Goal: Task Accomplishment & Management: Manage account settings

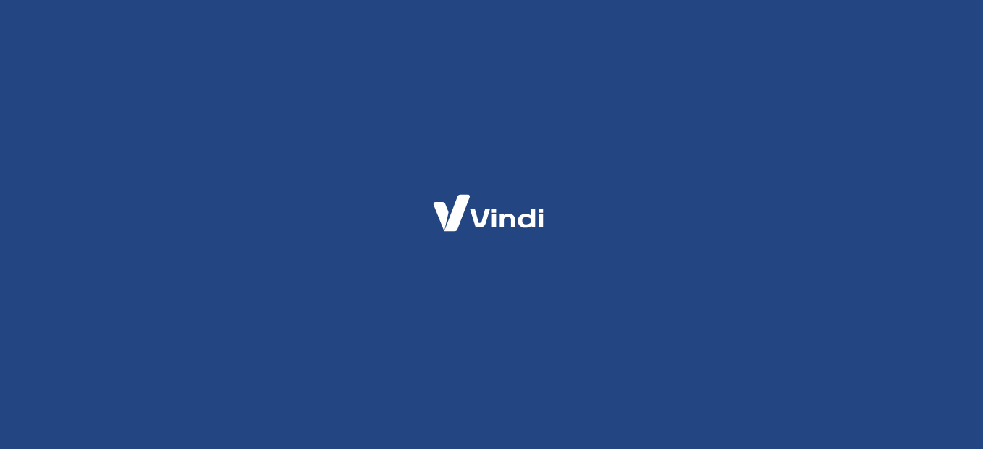
click at [570, 242] on div at bounding box center [491, 224] width 983 height 449
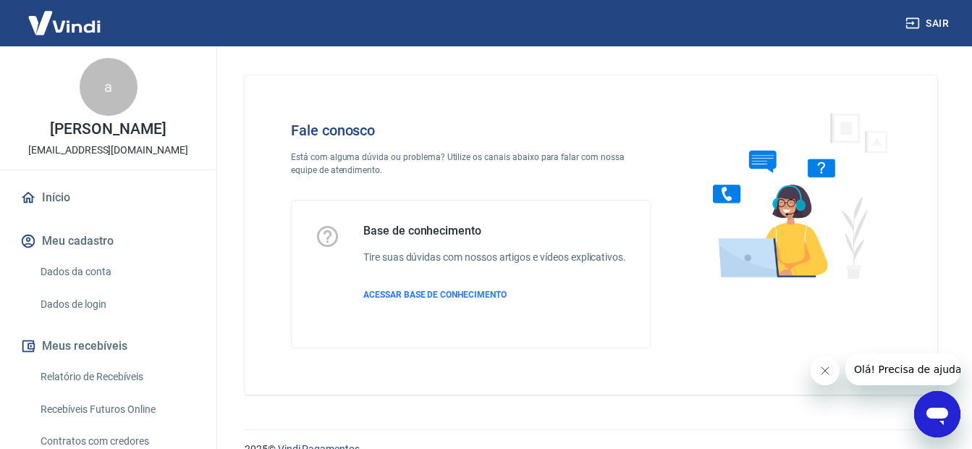
click at [107, 266] on link "Dados da conta" at bounding box center [117, 272] width 164 height 30
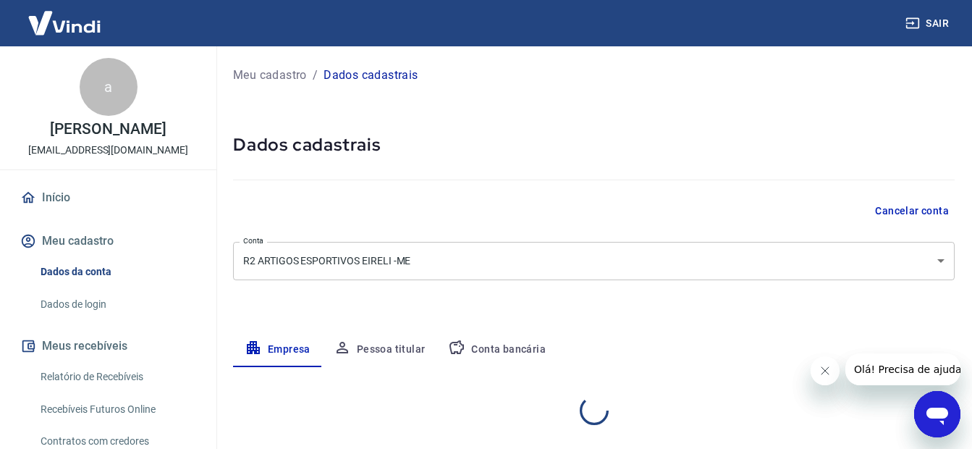
scroll to position [56, 0]
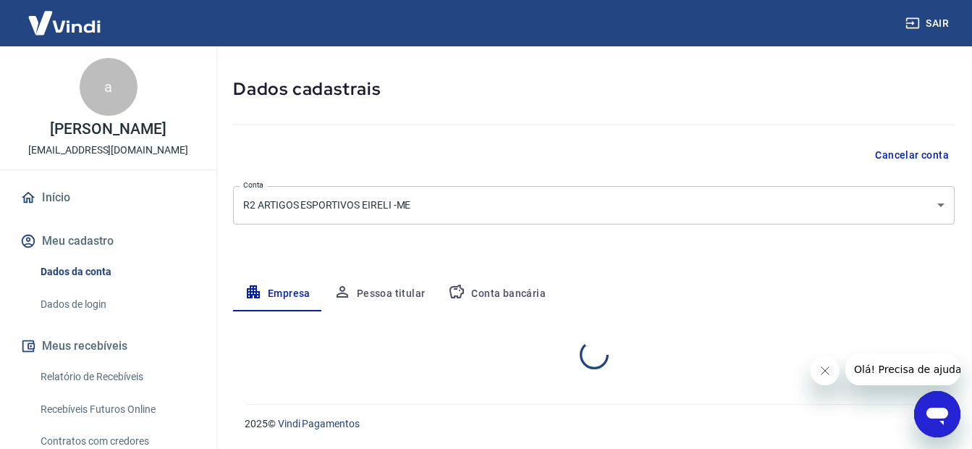
select select "GO"
click at [468, 297] on button "Conta bancária" at bounding box center [496, 293] width 121 height 35
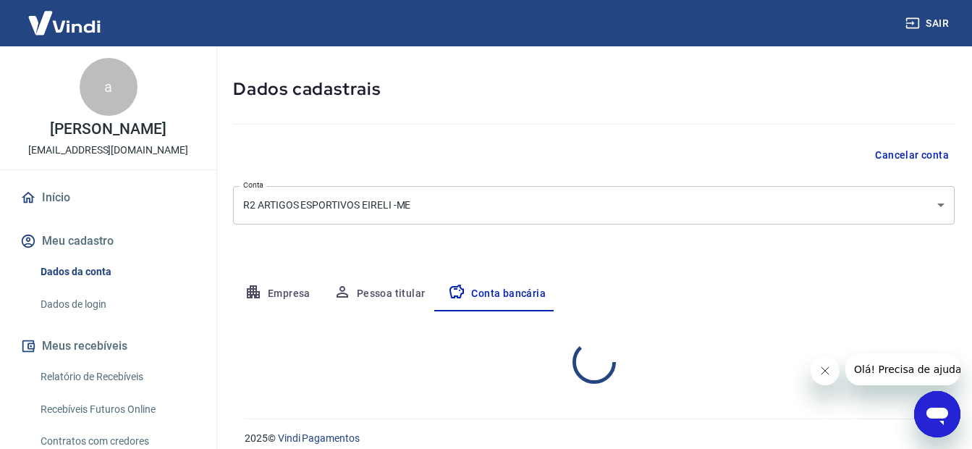
scroll to position [70, 0]
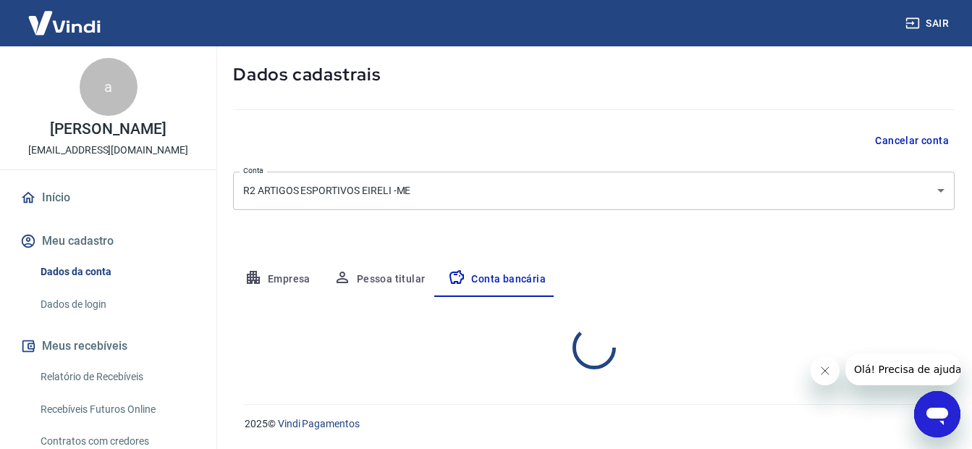
select select "1"
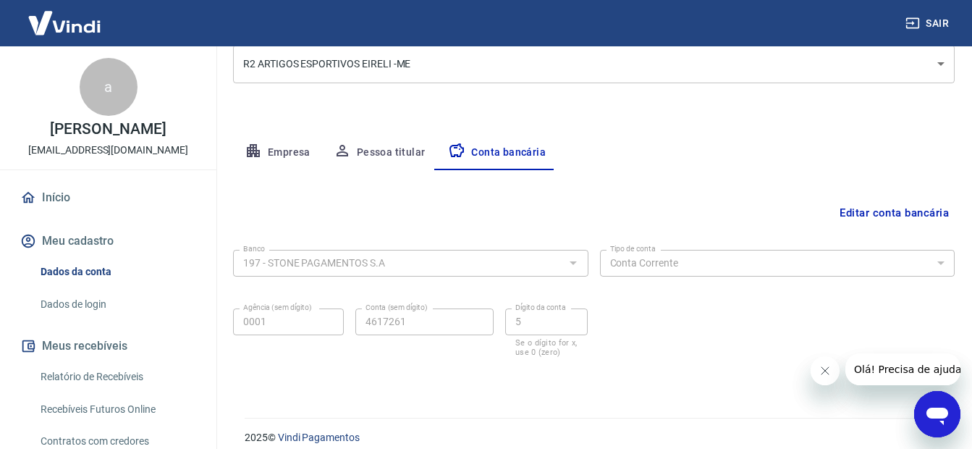
scroll to position [211, 0]
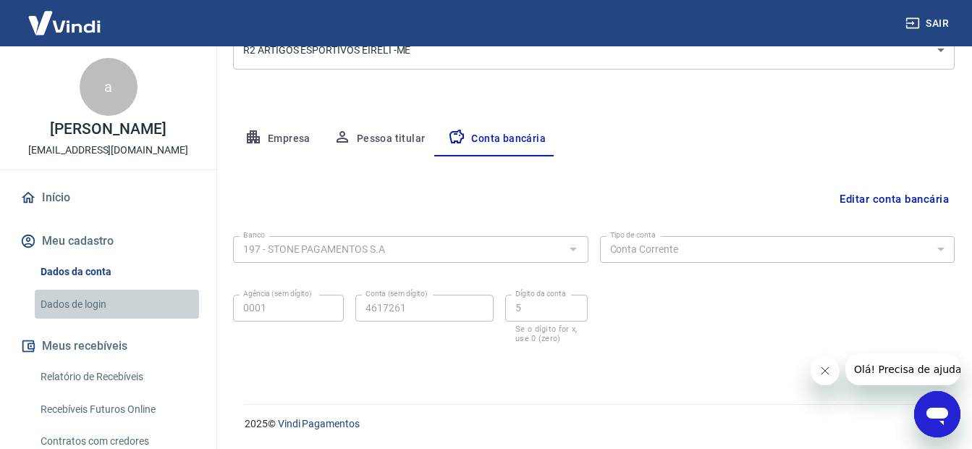
click at [124, 306] on link "Dados de login" at bounding box center [117, 304] width 164 height 30
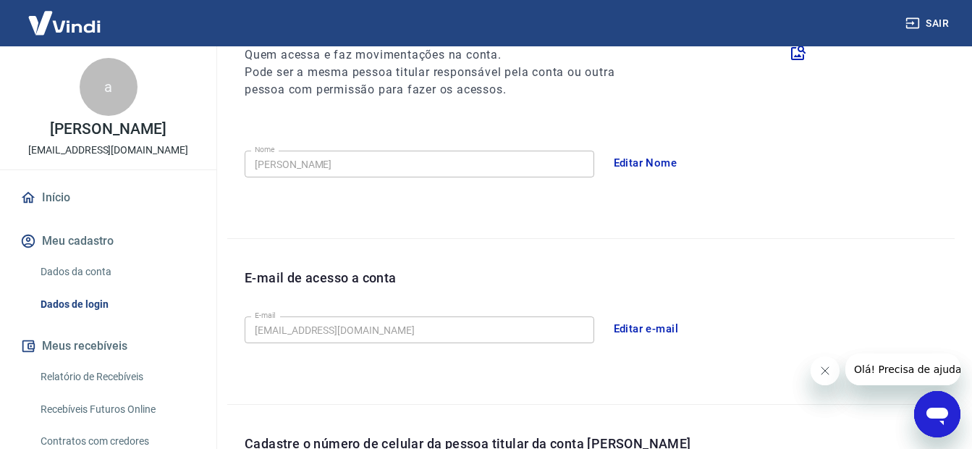
scroll to position [235, 0]
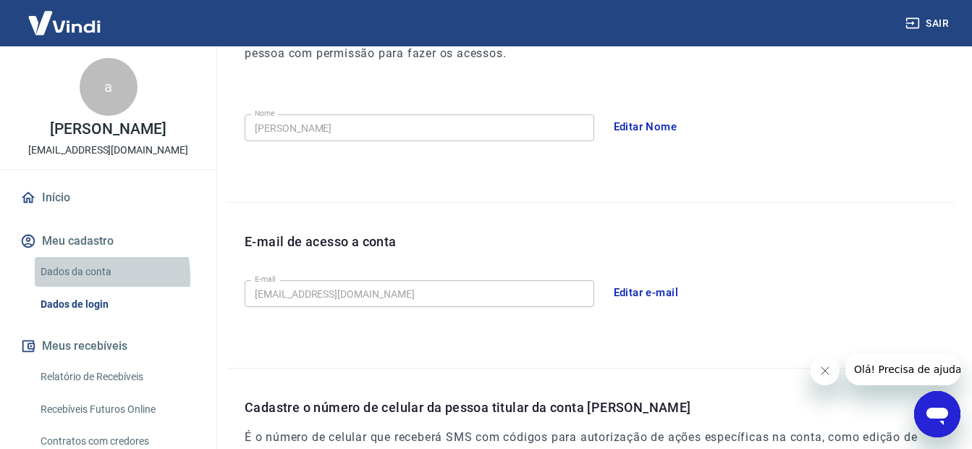
click at [64, 277] on link "Dados da conta" at bounding box center [117, 272] width 164 height 30
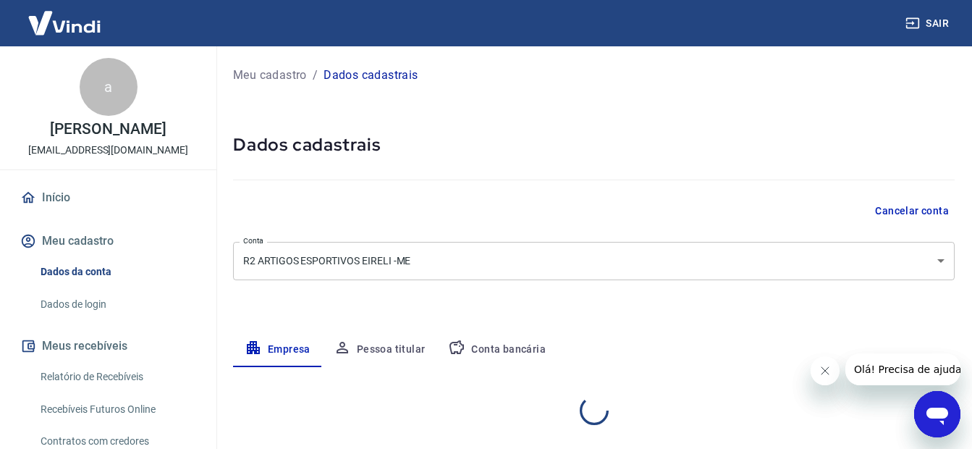
select select "GO"
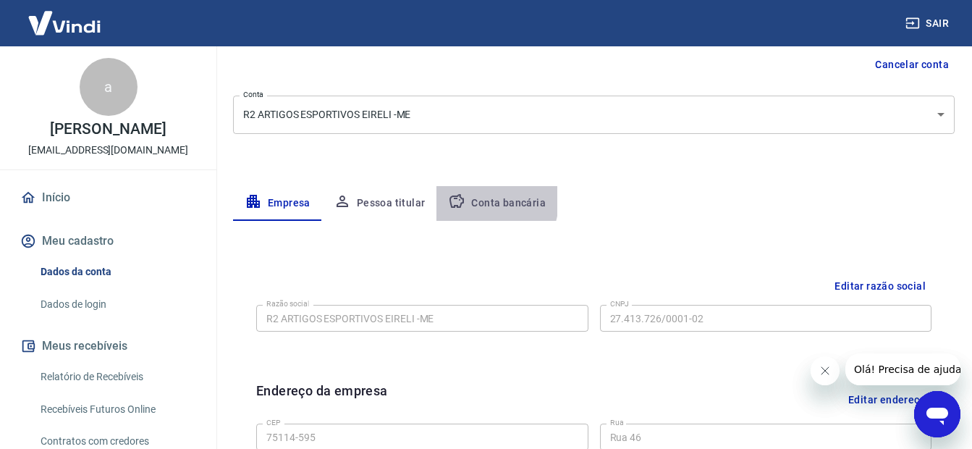
click at [479, 201] on button "Conta bancária" at bounding box center [496, 203] width 121 height 35
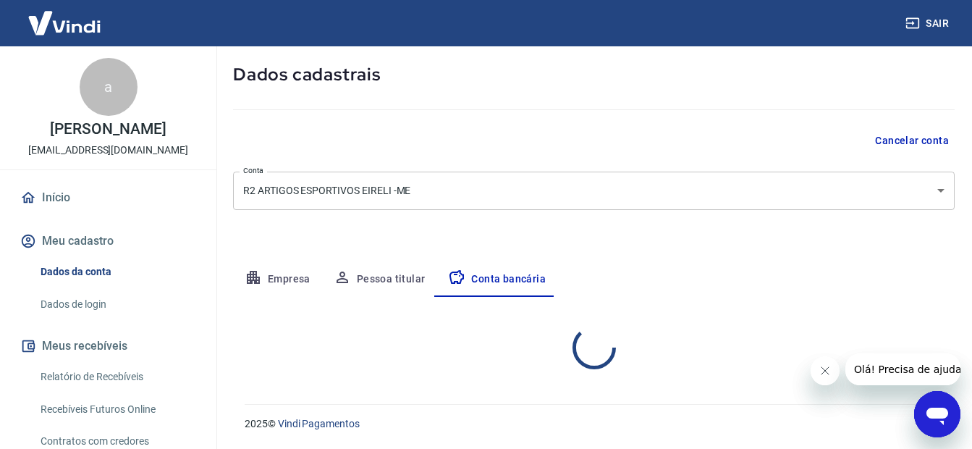
select select "1"
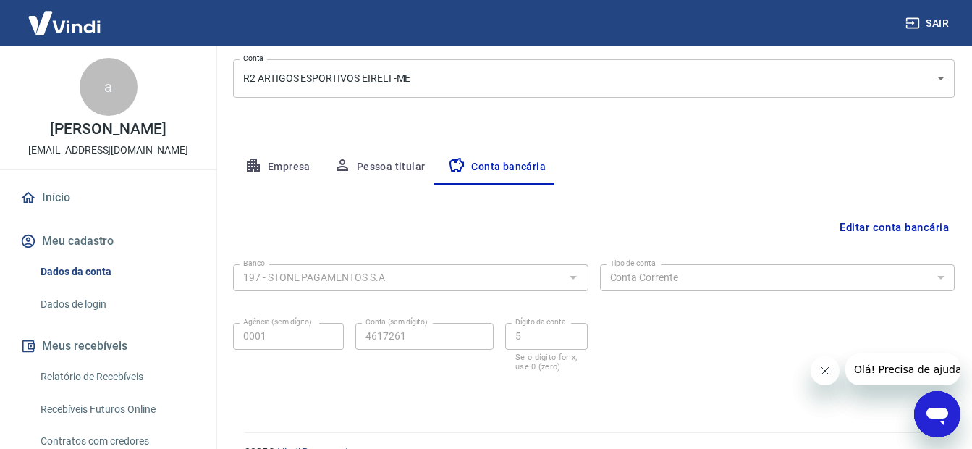
scroll to position [211, 0]
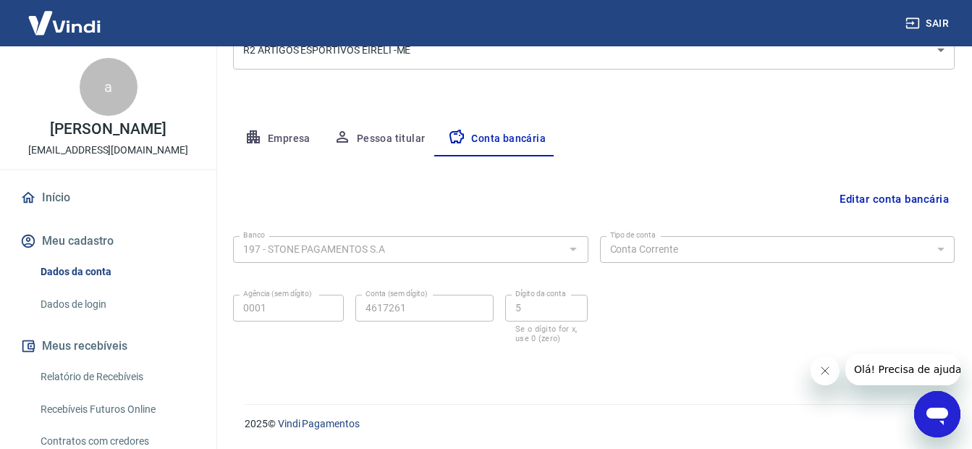
click at [700, 148] on div "Empresa Pessoa titular Conta bancária" at bounding box center [593, 139] width 721 height 35
click at [713, 115] on div "Meu cadastro / Dados cadastrais Dados cadastrais Cancelar conta Conta R2 ARTIGO…" at bounding box center [594, 111] width 756 height 551
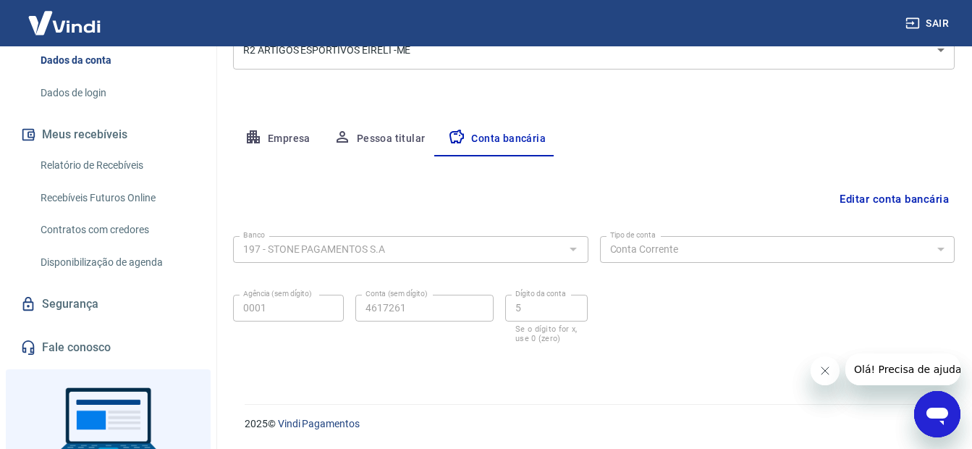
scroll to position [200, 0]
